Goal: Task Accomplishment & Management: Use online tool/utility

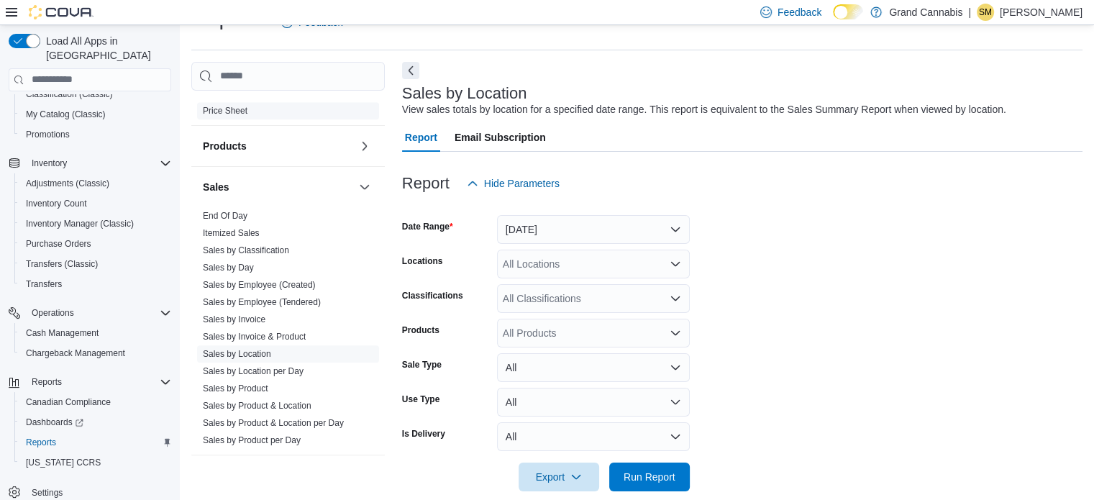
scroll to position [1136, 0]
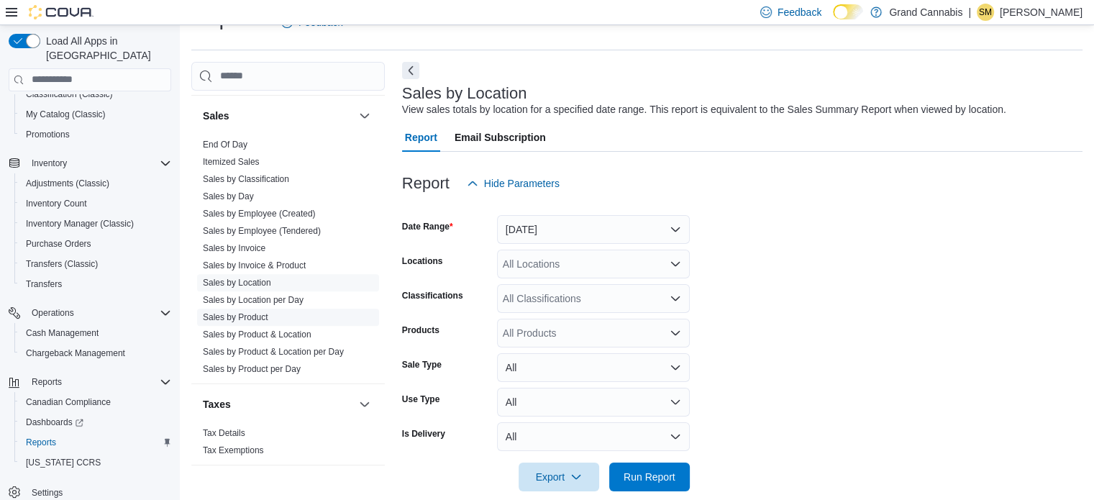
click at [258, 312] on link "Sales by Product" at bounding box center [235, 317] width 65 height 10
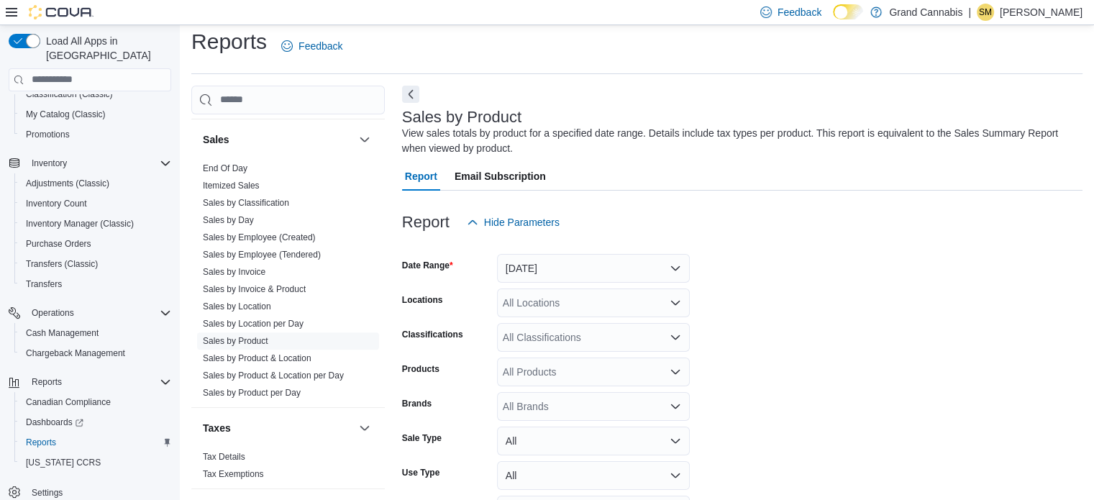
scroll to position [48, 0]
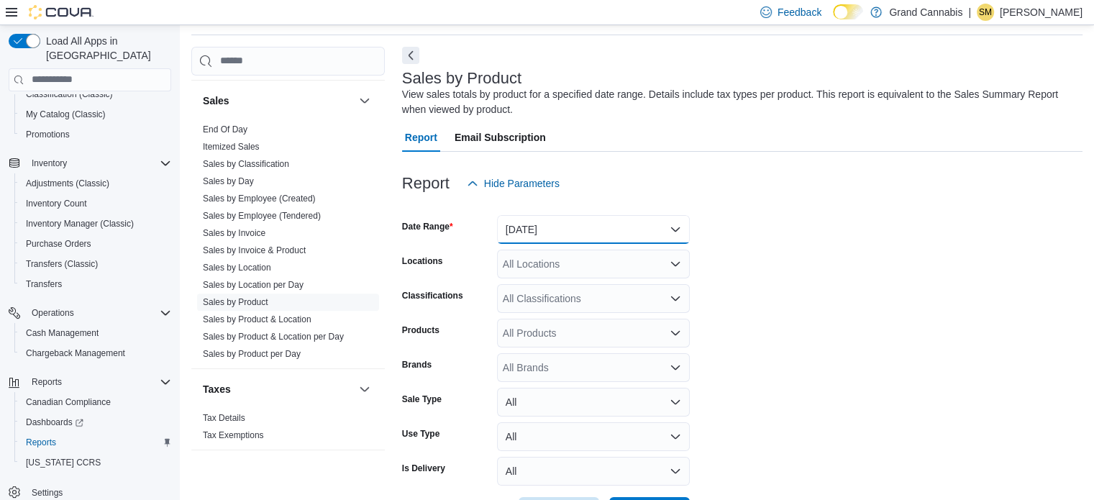
click at [585, 221] on button "[DATE]" at bounding box center [593, 229] width 193 height 29
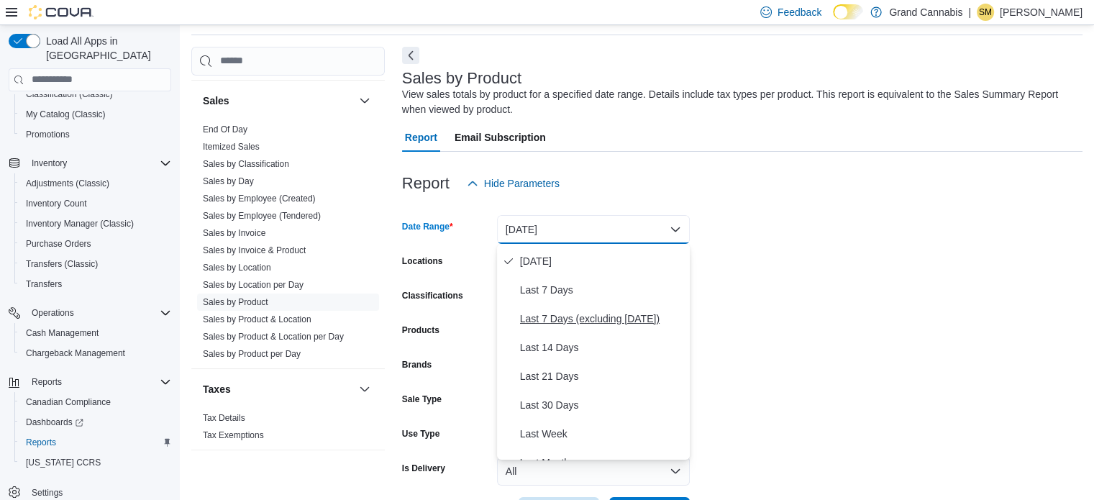
scroll to position [144, 0]
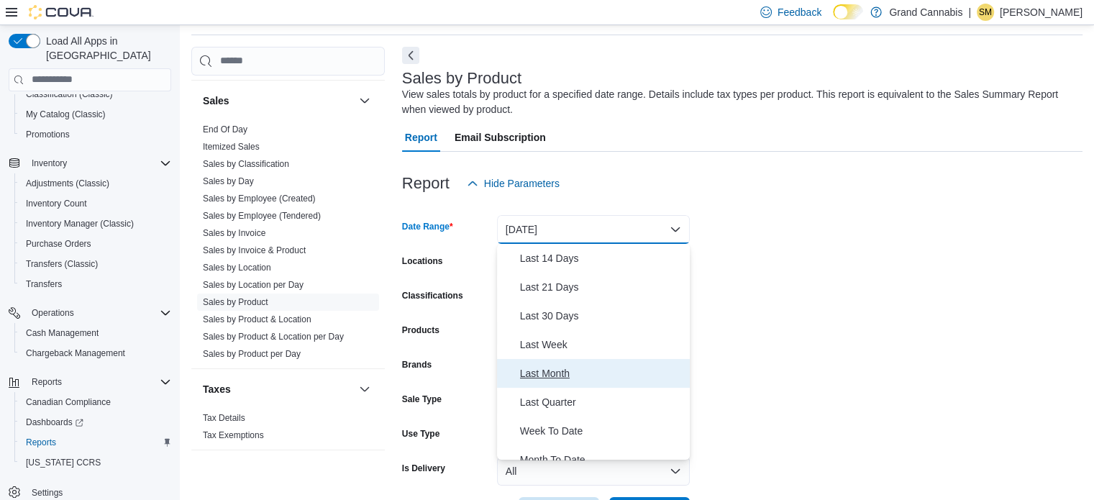
click at [581, 363] on button "Last Month" at bounding box center [593, 373] width 193 height 29
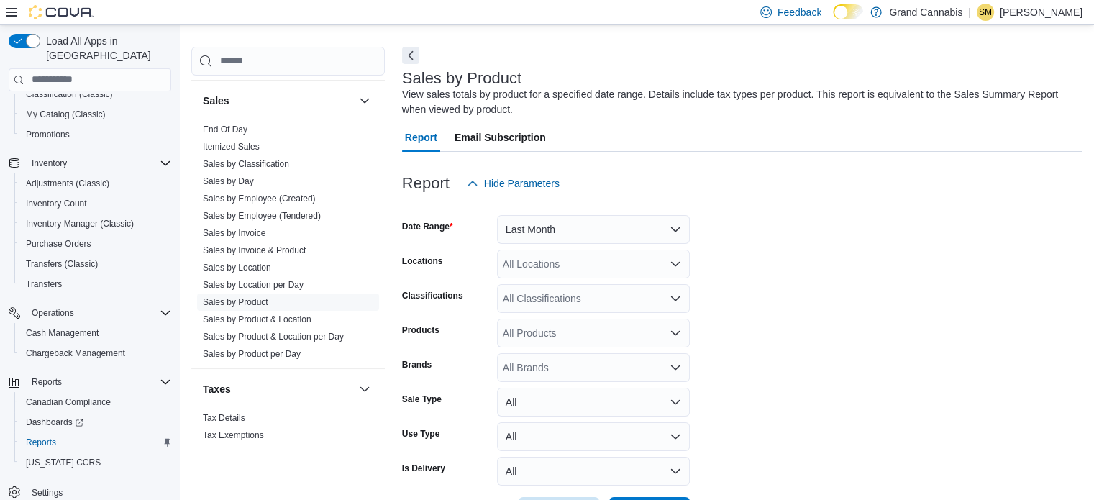
click at [741, 294] on form "Date Range Last Month Locations All Locations Classifications All Classificatio…" at bounding box center [742, 362] width 680 height 328
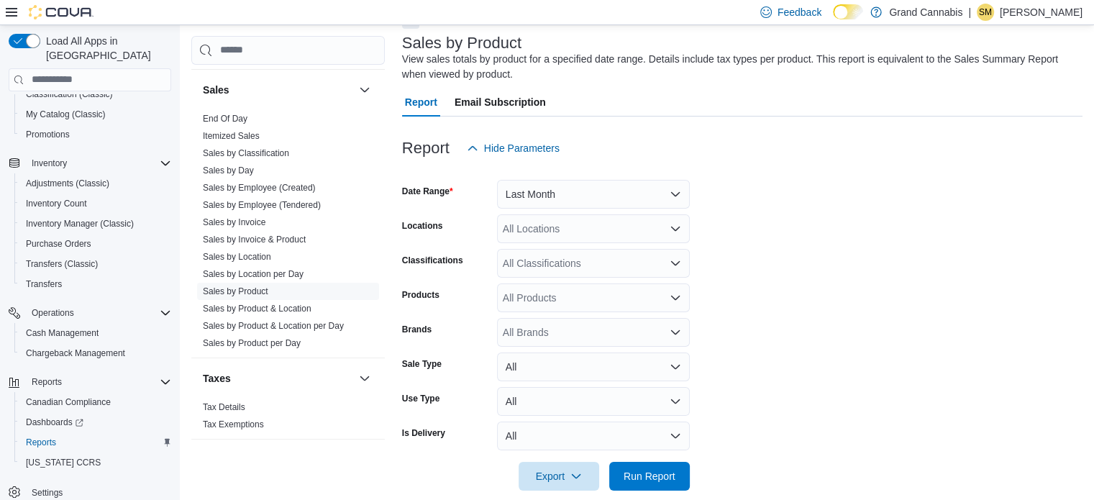
scroll to position [102, 0]
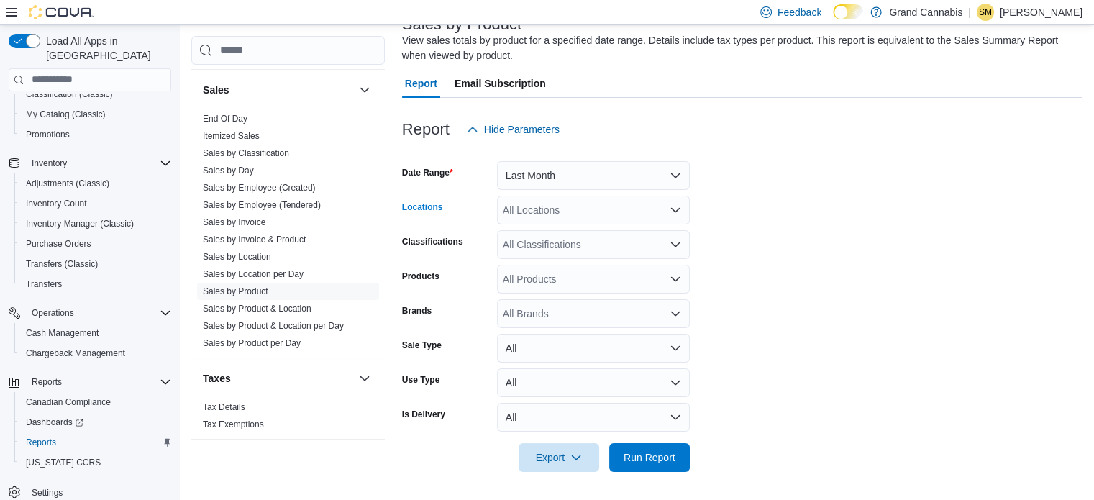
click at [606, 217] on div "All Locations" at bounding box center [593, 210] width 193 height 29
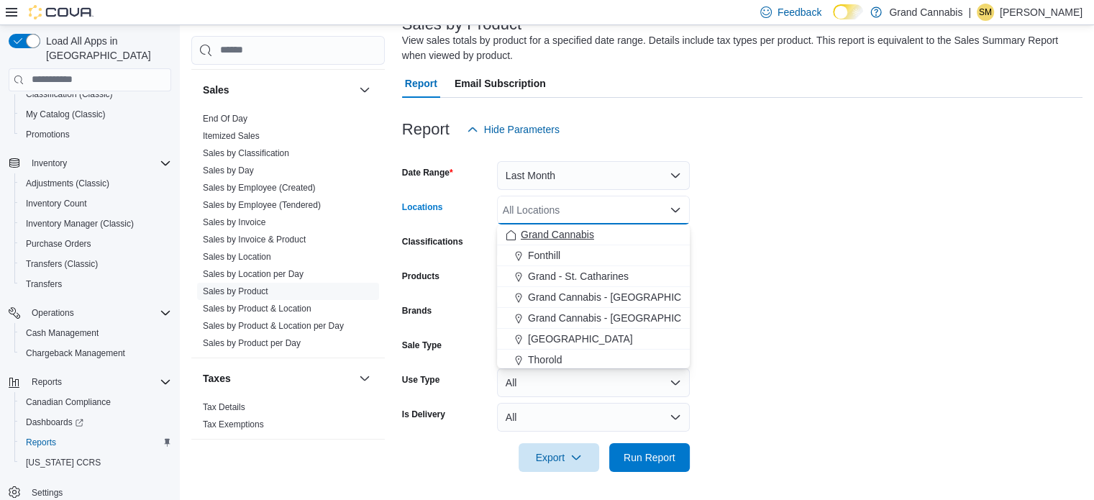
click at [577, 232] on span "Grand Cannabis" at bounding box center [557, 234] width 73 height 14
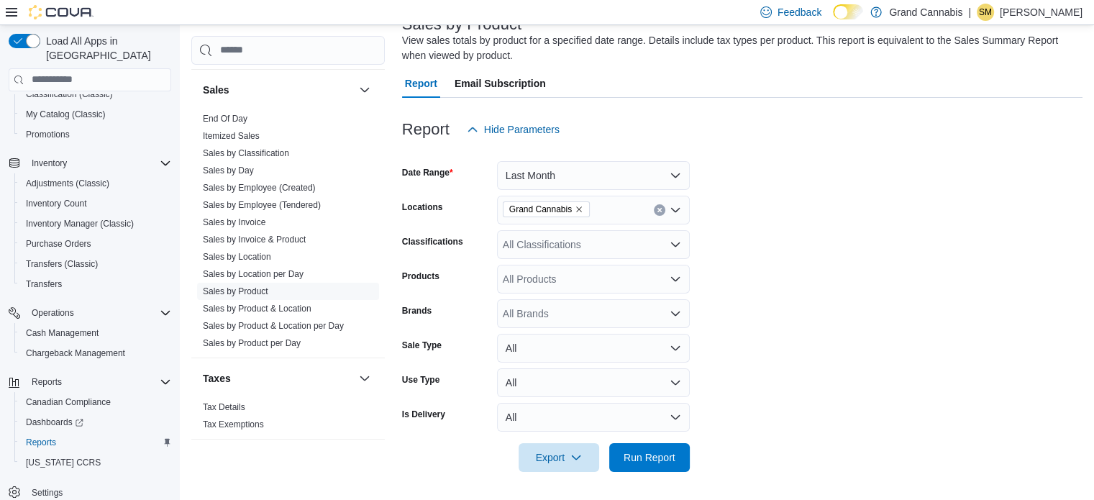
click at [791, 232] on form "Date Range Last Month Locations Grand Cannabis Classifications All Classificati…" at bounding box center [742, 308] width 680 height 328
click at [600, 306] on div "All Brands" at bounding box center [593, 313] width 193 height 29
type input "*****"
click at [580, 331] on span "Fuego" at bounding box center [593, 338] width 175 height 14
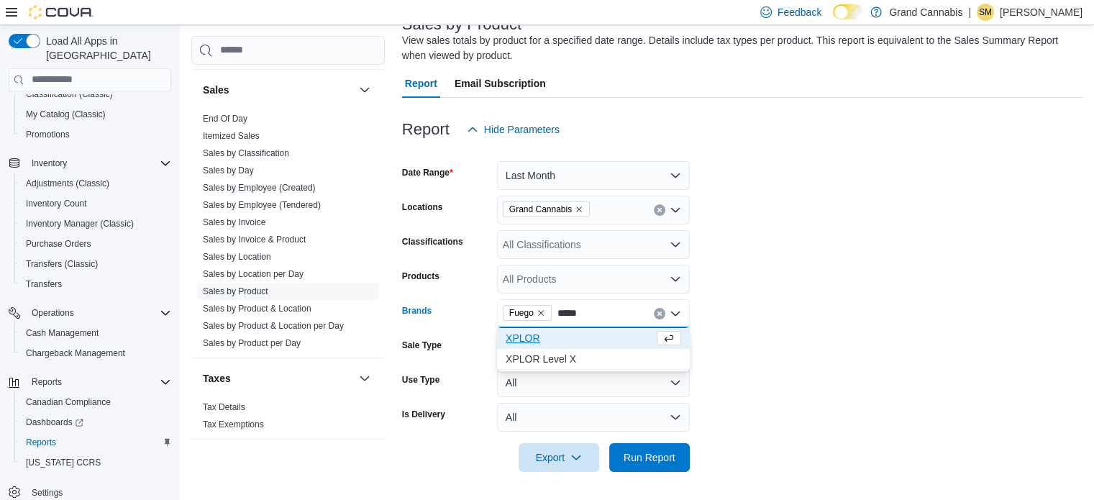
type input "*****"
click at [583, 329] on button "XPLOR" at bounding box center [593, 338] width 193 height 21
type input "*****"
click at [583, 329] on button "XPLOR Level X" at bounding box center [593, 338] width 193 height 21
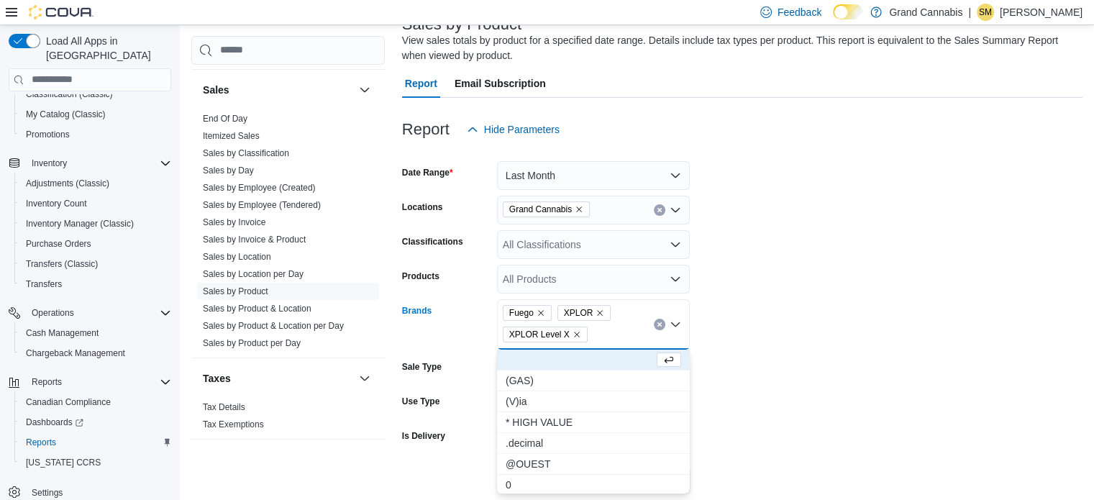
click at [625, 327] on div "Fuego XPLOR XPLOR Level X Combo box. Selected. Fuego, XPLOR, XPLOR Level X. Pre…" at bounding box center [593, 324] width 193 height 50
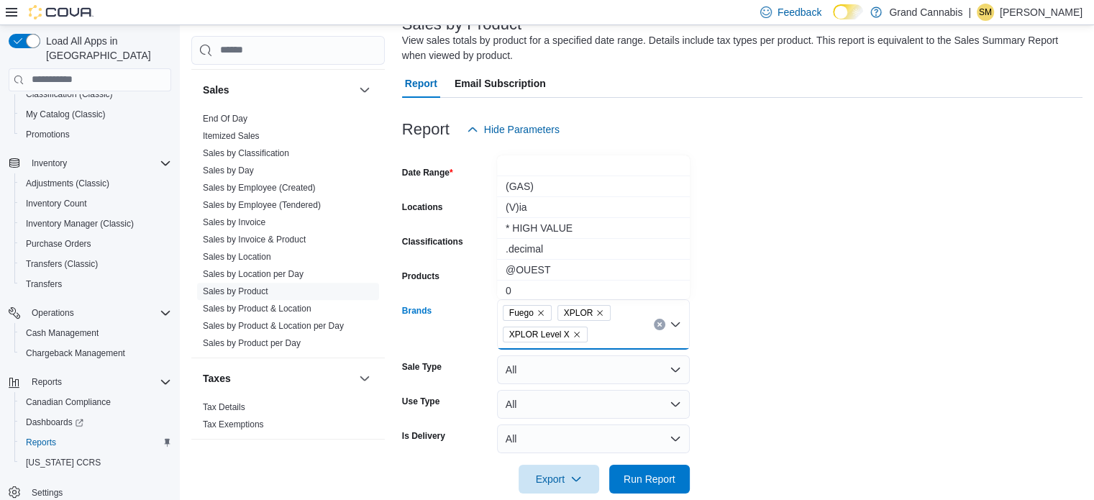
click at [794, 131] on div "Report Hide Parameters" at bounding box center [742, 129] width 680 height 29
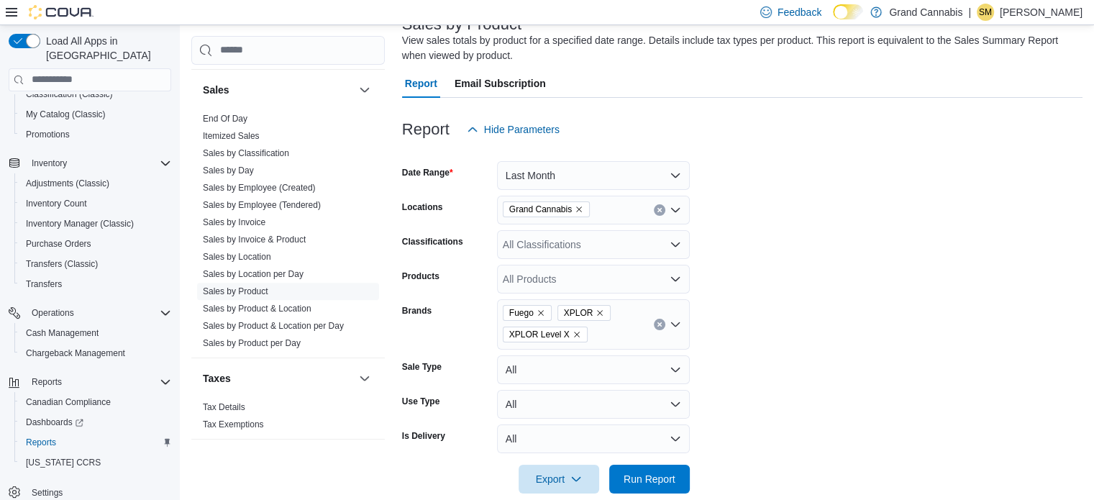
click at [610, 338] on div "Fuego XPLOR XPLOR Level X" at bounding box center [593, 324] width 193 height 50
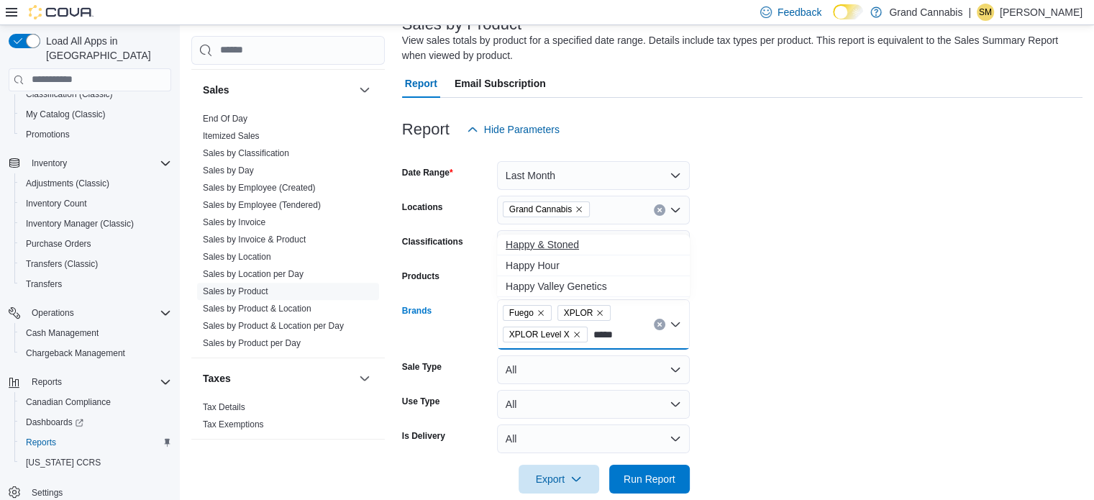
type input "*****"
click at [606, 247] on span "Happy & Stoned" at bounding box center [593, 244] width 175 height 14
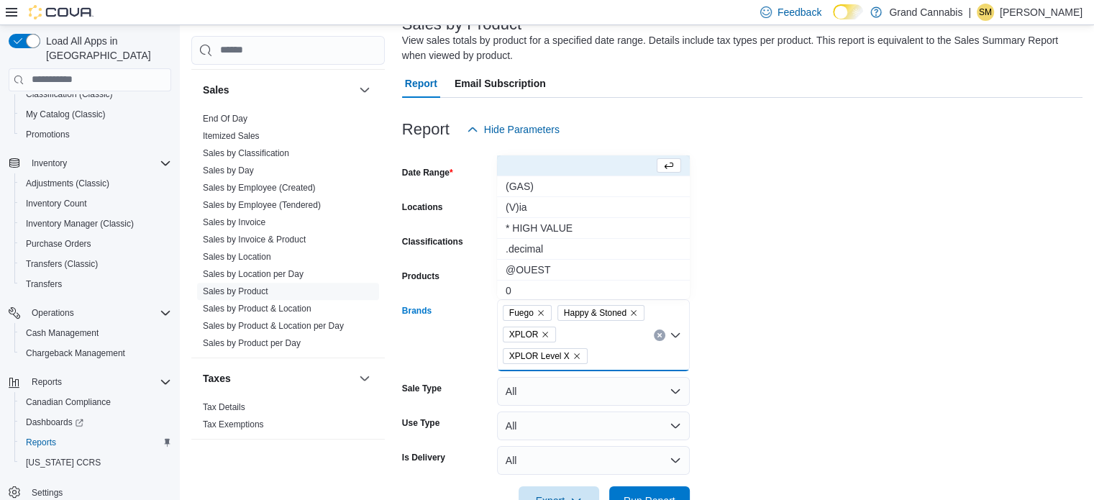
drag, startPoint x: 917, startPoint y: 279, endPoint x: 882, endPoint y: 419, distance: 143.9
click at [917, 280] on form "Date Range Last Month Locations Grand Cannabis Classifications All Classificati…" at bounding box center [742, 329] width 680 height 371
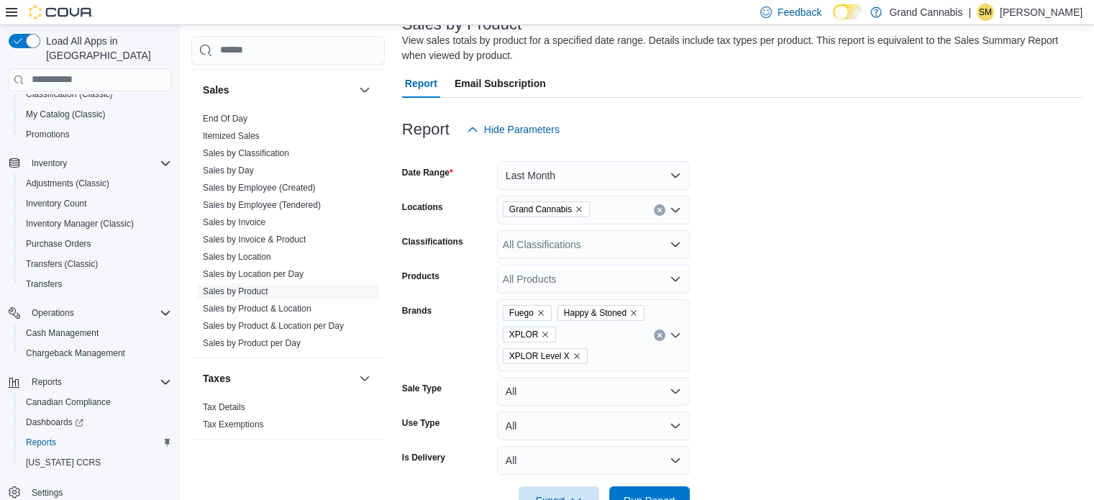
click at [808, 380] on form "Date Range Last Month Locations Grand Cannabis Classifications All Classificati…" at bounding box center [742, 329] width 680 height 371
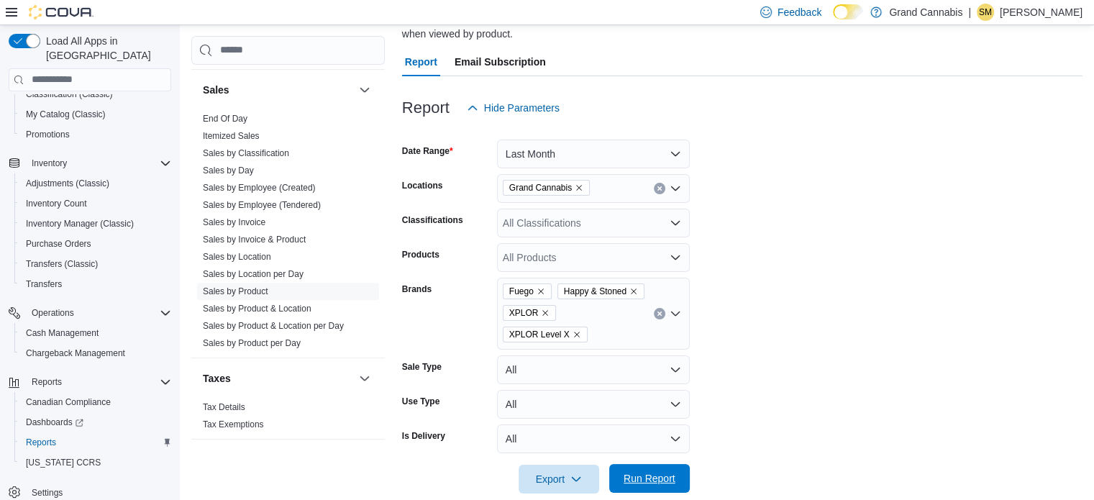
click at [683, 464] on button "Run Report" at bounding box center [649, 478] width 81 height 29
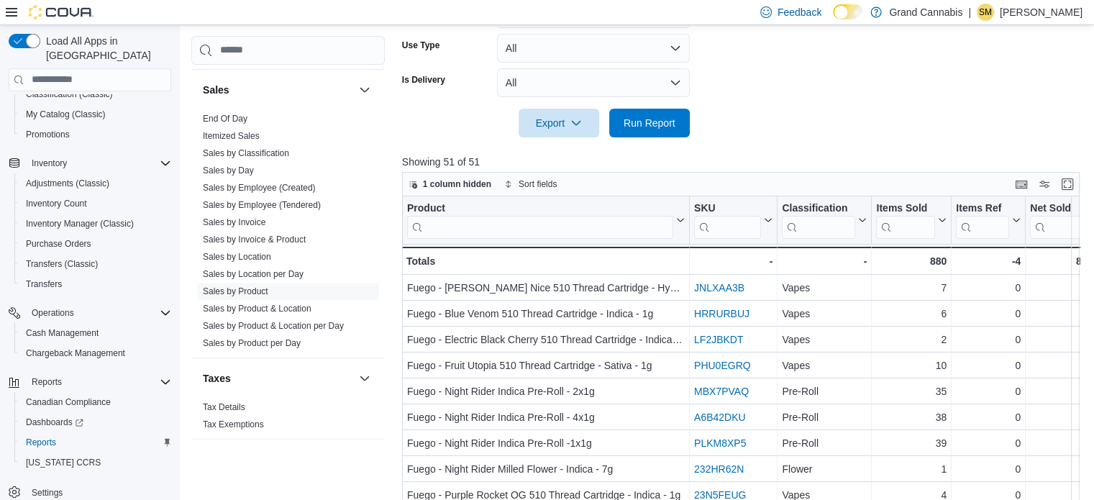
scroll to position [483, 0]
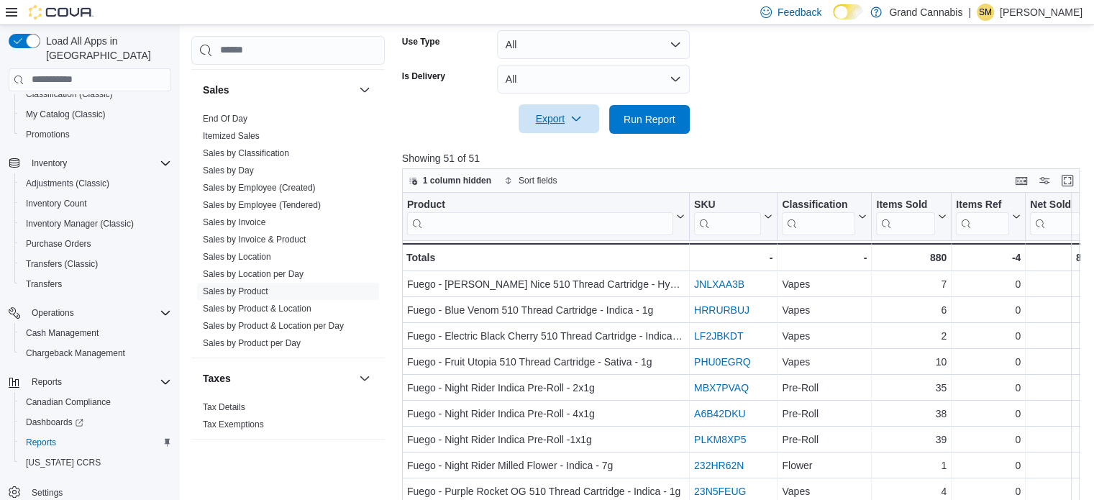
click at [570, 104] on span "Export" at bounding box center [558, 118] width 63 height 29
click at [565, 116] on button "Export to Excel" at bounding box center [561, 126] width 82 height 29
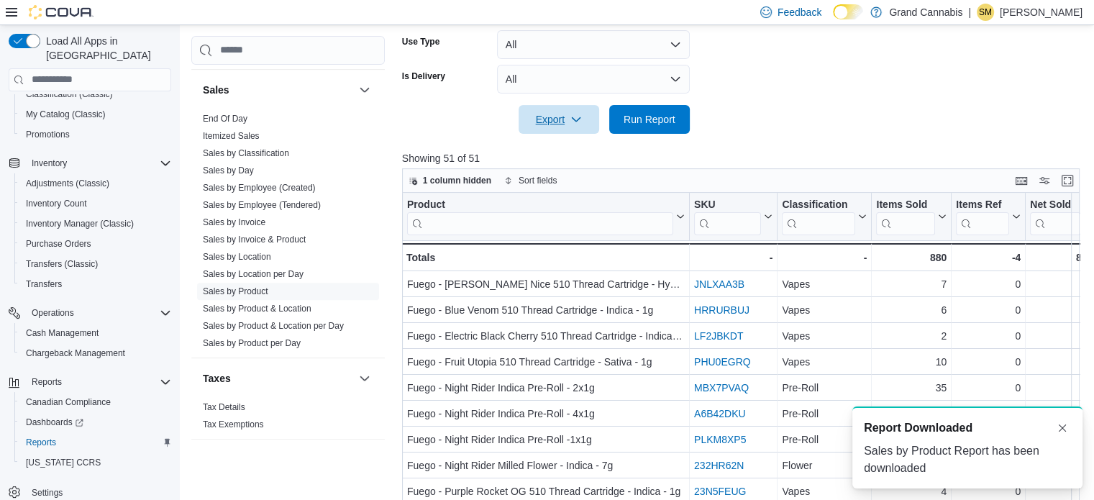
scroll to position [0, 0]
click at [570, 104] on span "Export" at bounding box center [558, 118] width 63 height 29
click at [575, 147] on button "Export to Csv" at bounding box center [561, 155] width 82 height 29
